Goal: Transaction & Acquisition: Purchase product/service

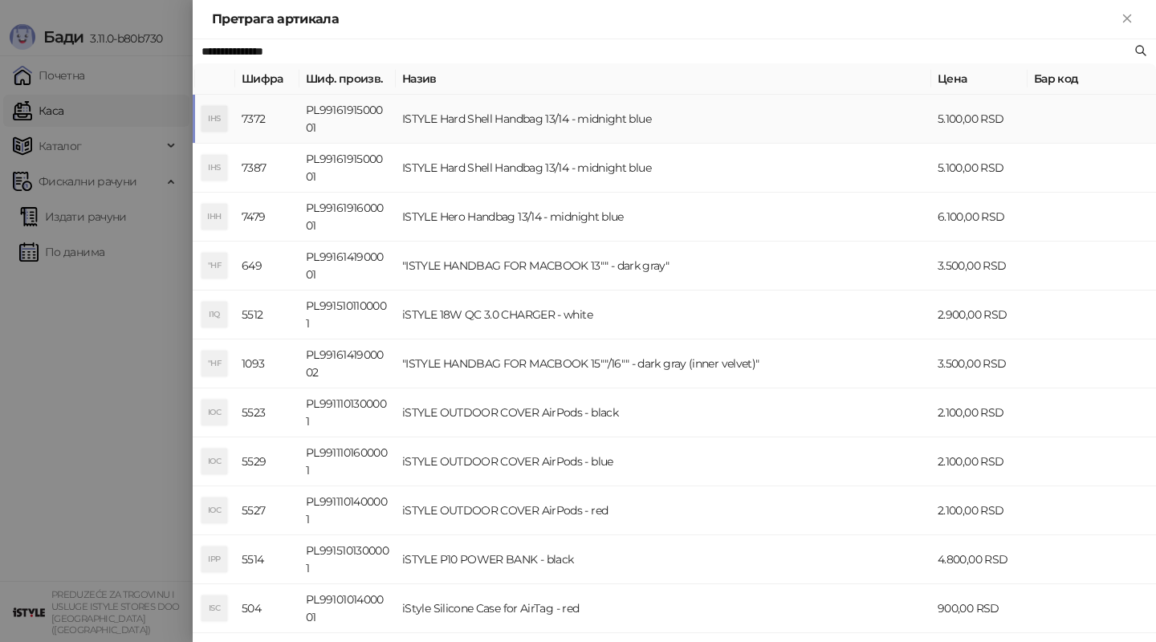
click at [721, 107] on td "ISTYLE Hard Shell Handbag 13/14 - midnight blue" at bounding box center [664, 119] width 536 height 49
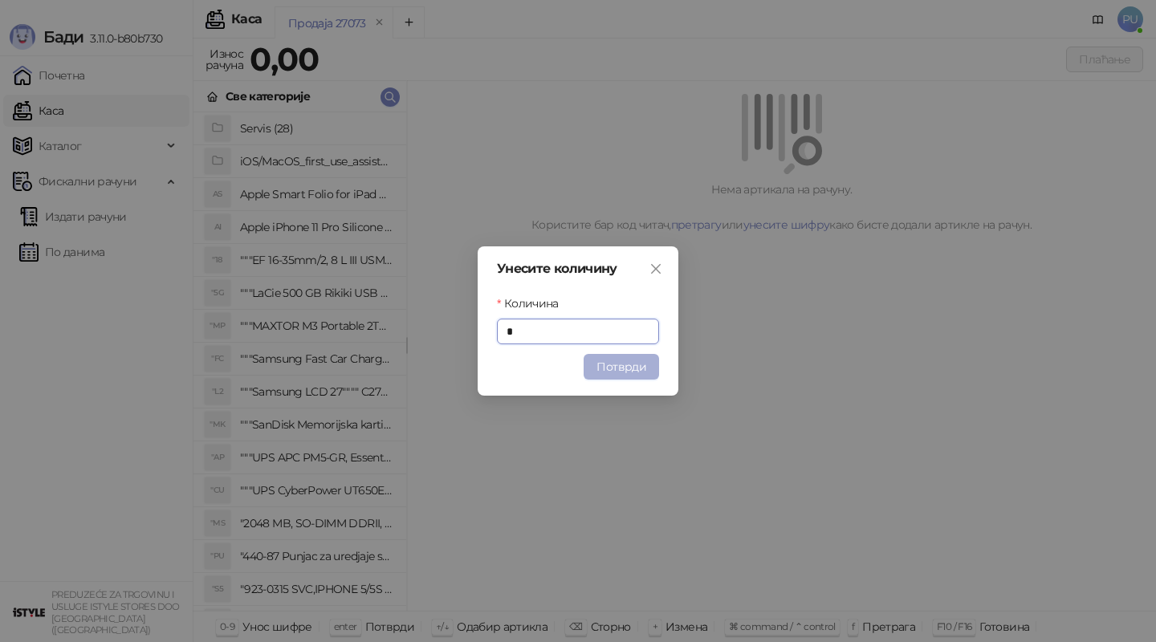
click at [617, 367] on button "Потврди" at bounding box center [621, 367] width 75 height 26
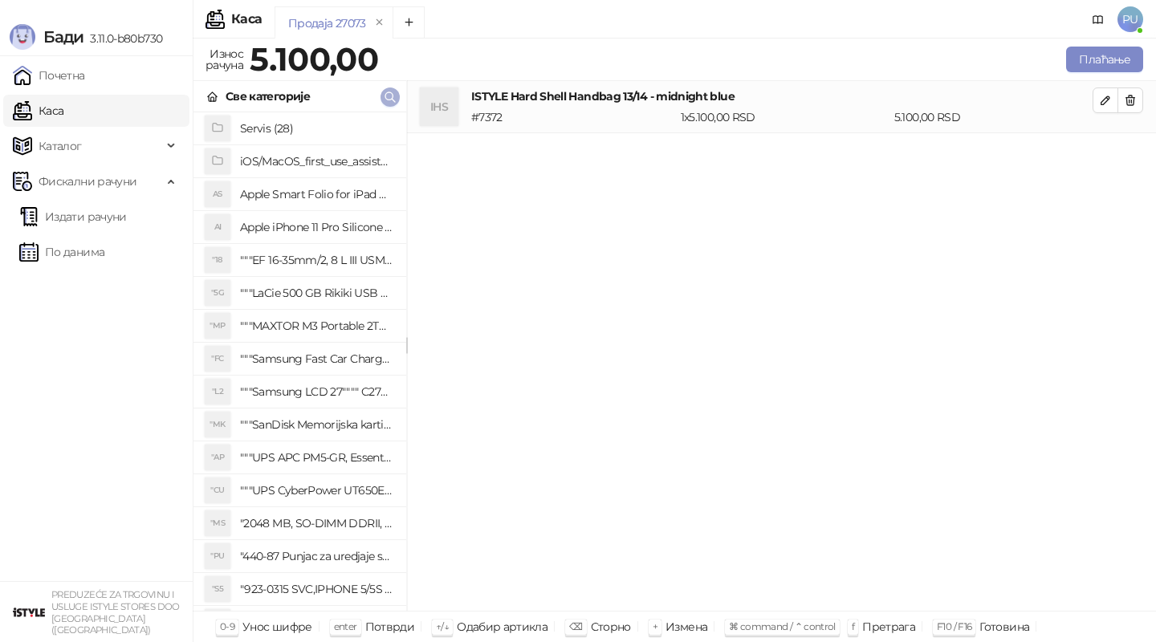
click at [384, 95] on icon "button" at bounding box center [390, 97] width 13 height 13
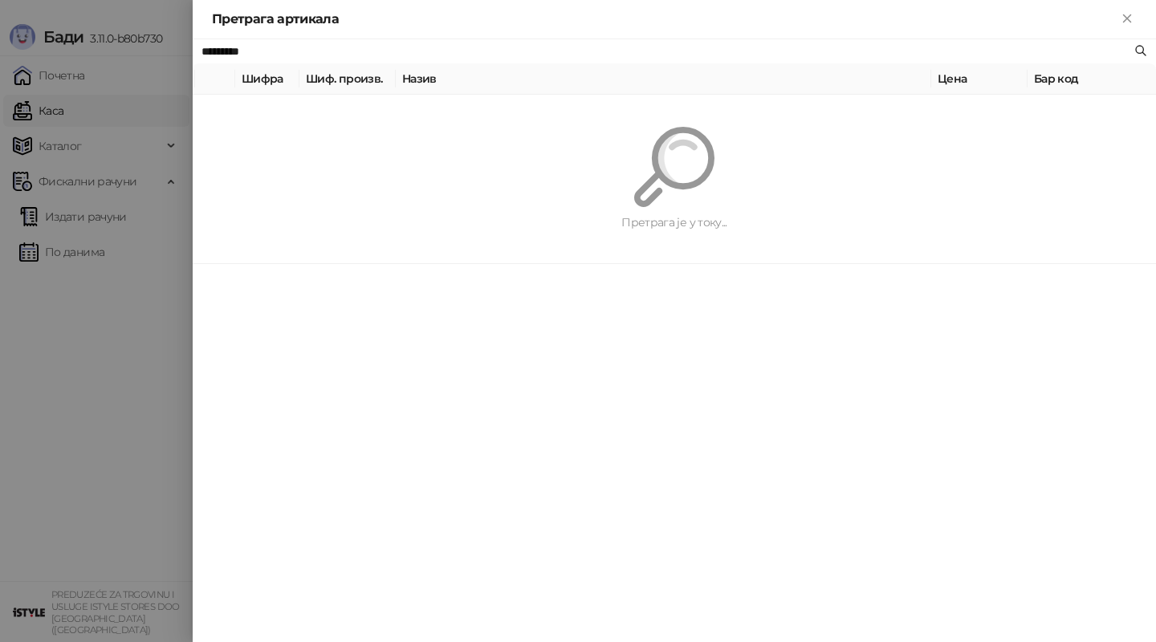
type input "*********"
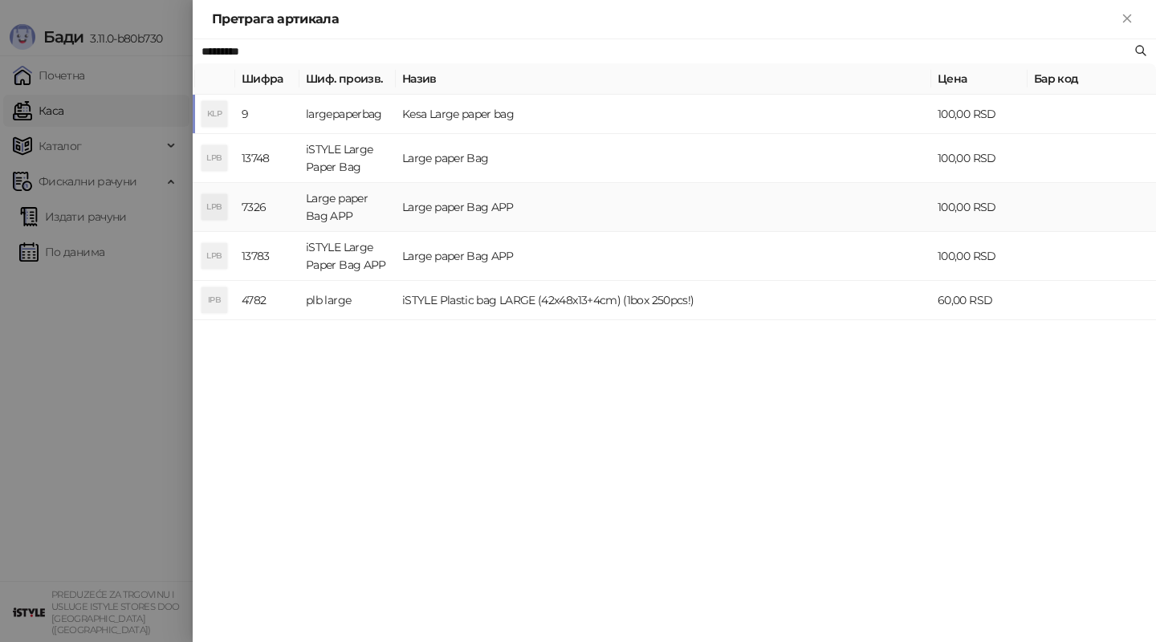
click at [634, 211] on td "Large paper Bag APP" at bounding box center [664, 207] width 536 height 49
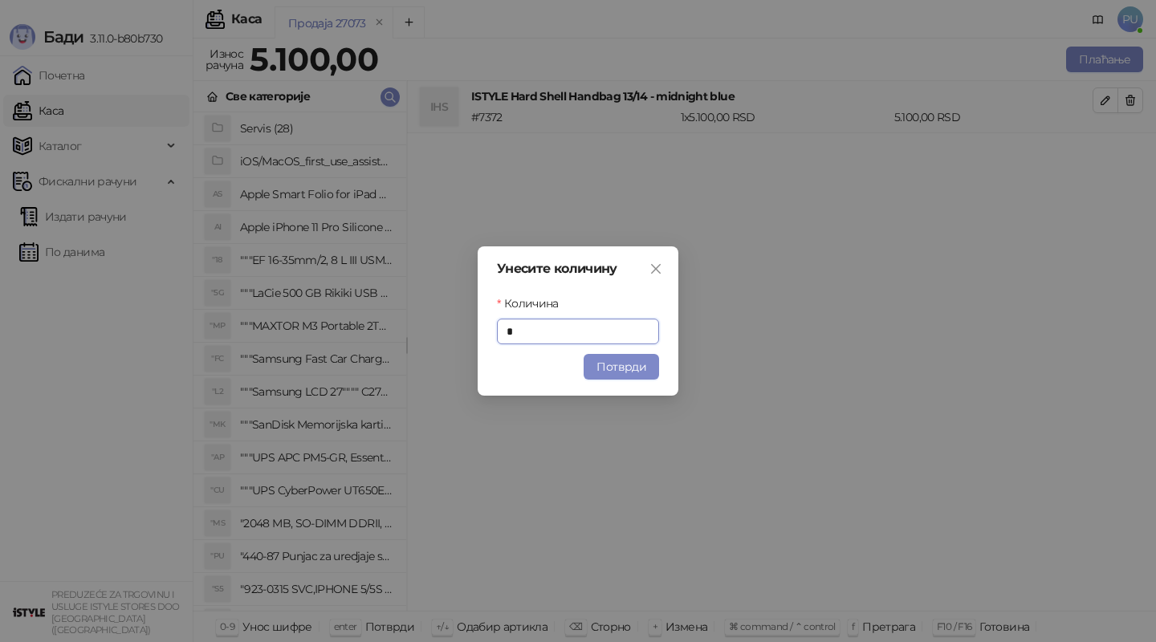
click at [629, 380] on div "Унесите количину Количина * Потврди" at bounding box center [578, 321] width 201 height 149
click at [627, 357] on button "Потврди" at bounding box center [621, 367] width 75 height 26
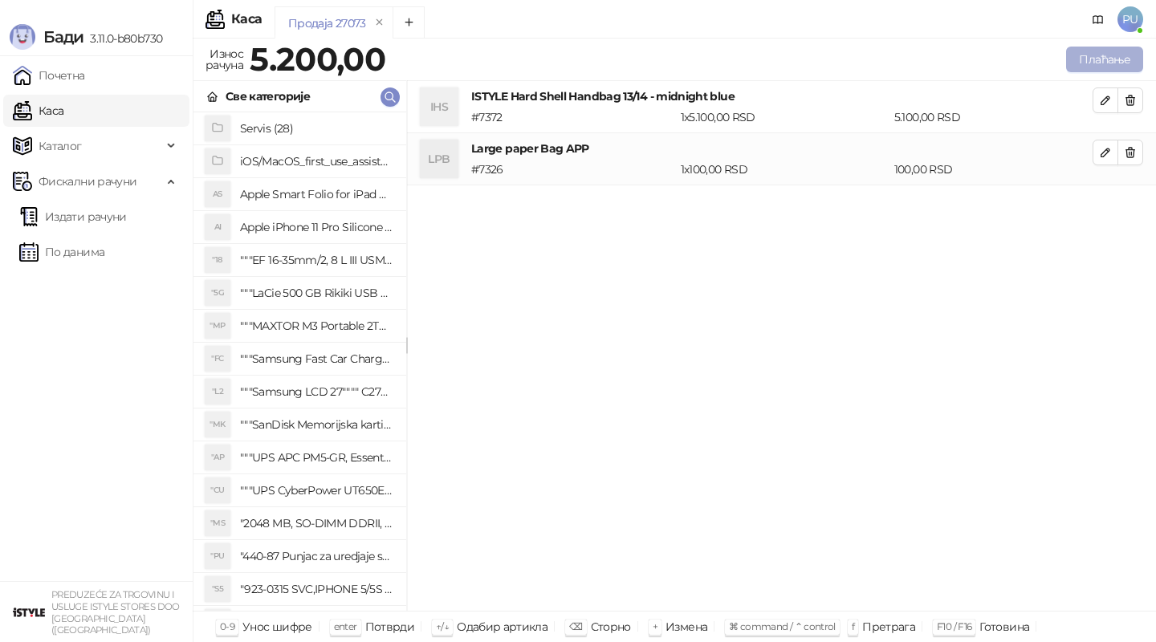
click at [1100, 56] on button "Плаћање" at bounding box center [1104, 60] width 77 height 26
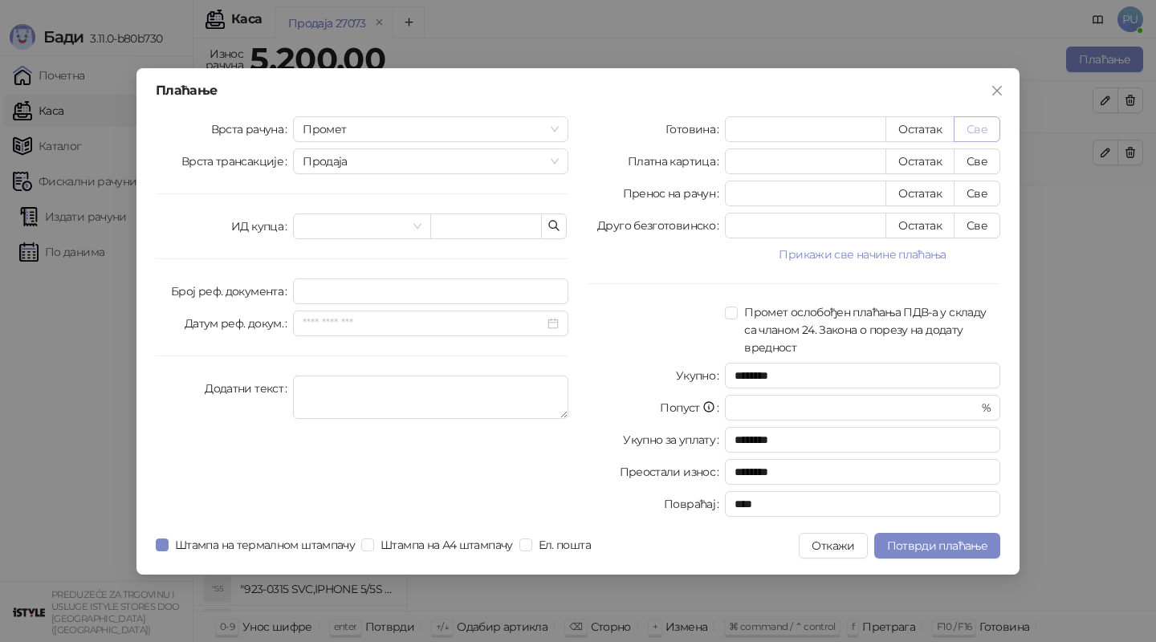
click at [969, 124] on button "Све" at bounding box center [977, 129] width 47 height 26
type input "****"
click at [953, 549] on span "Потврди плаћање" at bounding box center [937, 546] width 100 height 14
